Goal: Navigation & Orientation: Find specific page/section

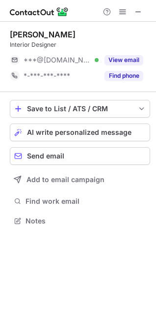
scroll to position [214, 156]
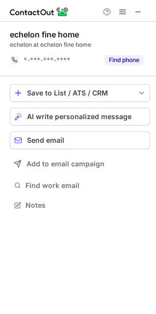
scroll to position [198, 156]
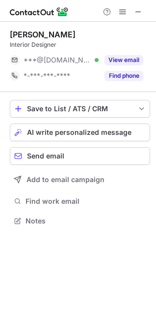
scroll to position [214, 156]
